Goal: Task Accomplishment & Management: Manage account settings

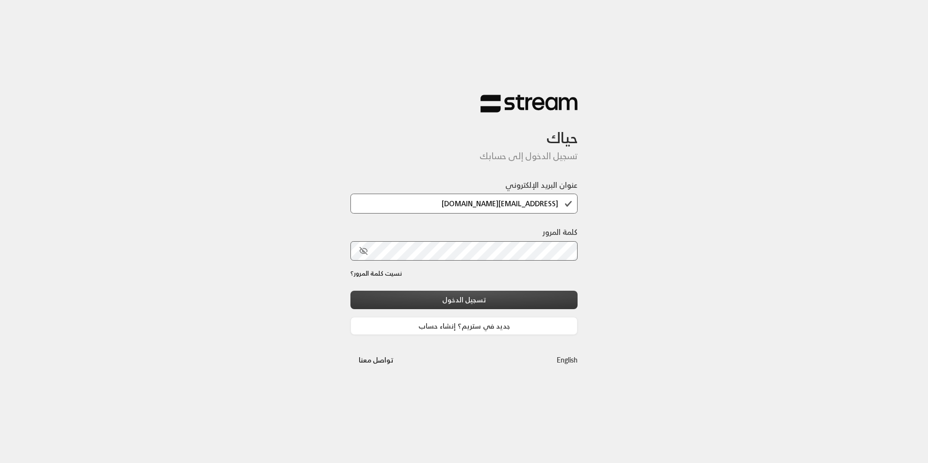
click at [511, 292] on button "تسجيل الدخول" at bounding box center [464, 300] width 227 height 18
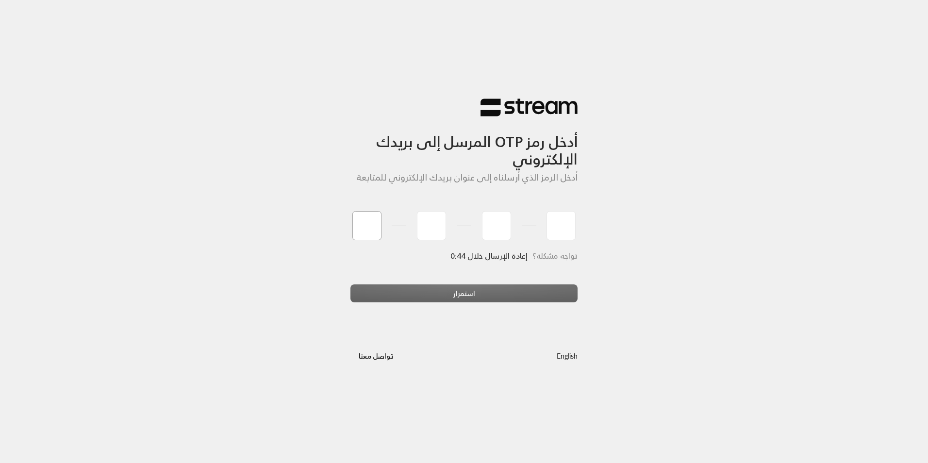
type input "2"
type input "7"
type input "4"
type input "9"
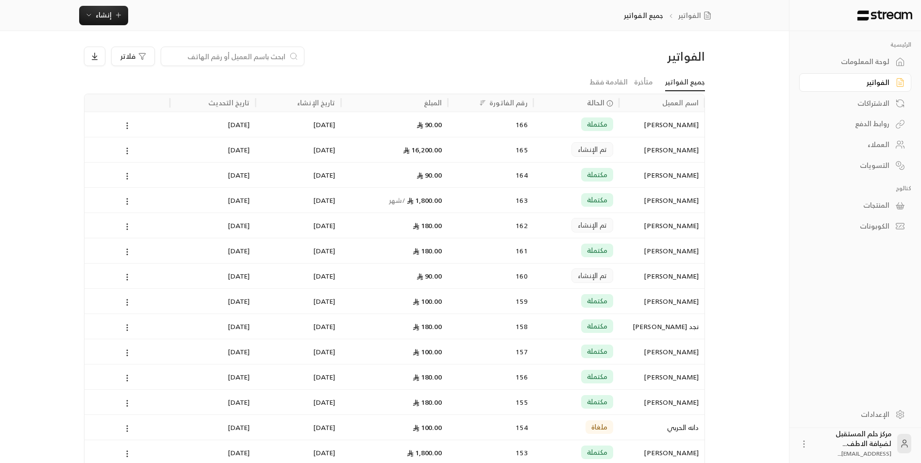
click at [211, 63] on div at bounding box center [233, 56] width 144 height 19
click at [212, 58] on input at bounding box center [226, 56] width 118 height 11
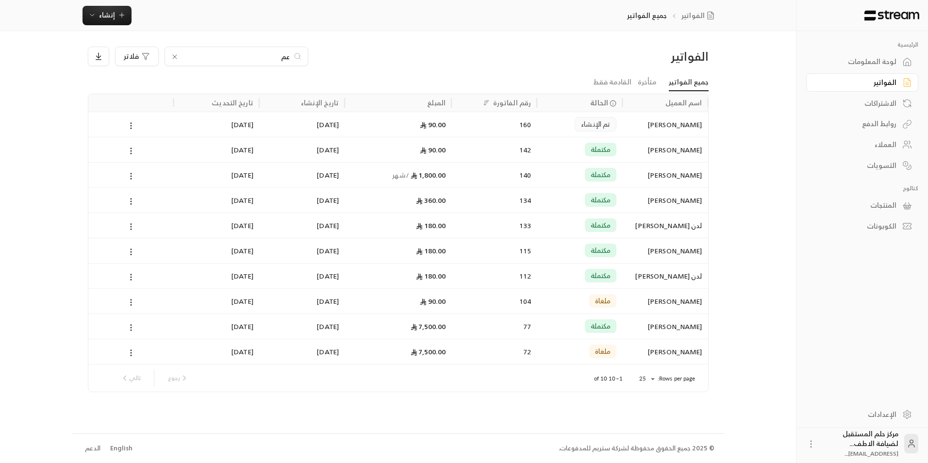
type input "عما"
